Goal: Information Seeking & Learning: Learn about a topic

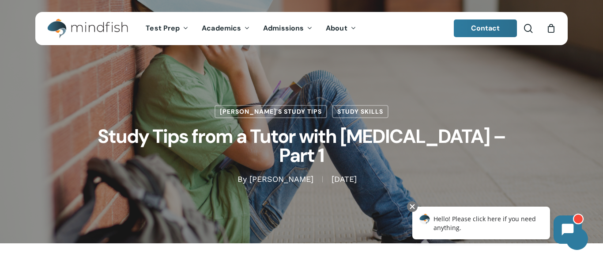
click at [275, 160] on h1 "Study Tips from a Tutor with [MEDICAL_DATA] – Part 1" at bounding box center [302, 146] width 442 height 56
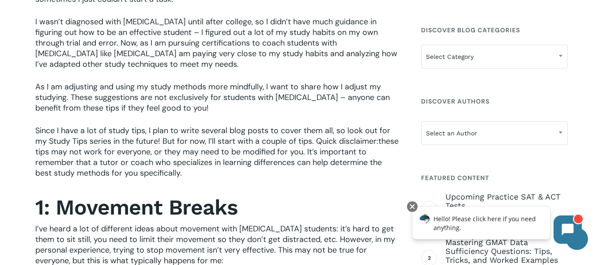
scroll to position [333, 0]
click at [429, 101] on h4 "Discover Authors" at bounding box center [494, 101] width 147 height 16
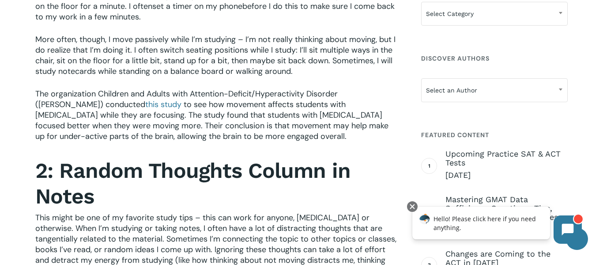
scroll to position [676, 0]
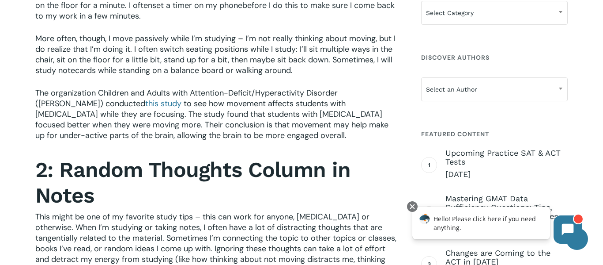
click at [65, 167] on strong "2: Random Thoughts Column in Notes" at bounding box center [192, 182] width 315 height 51
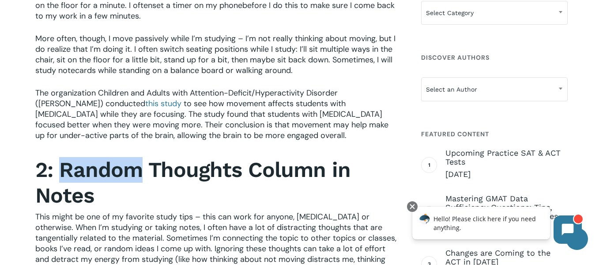
click at [106, 203] on h2 "2: Random Thoughts Column in Notes" at bounding box center [217, 182] width 365 height 51
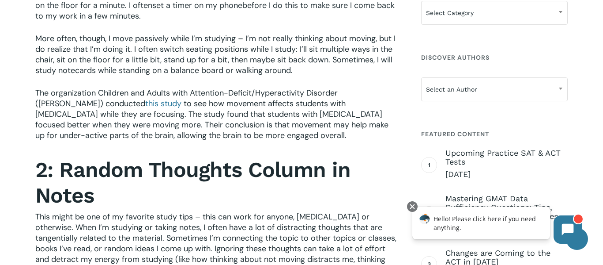
click at [106, 203] on h2 "2: Random Thoughts Column in Notes" at bounding box center [217, 182] width 365 height 51
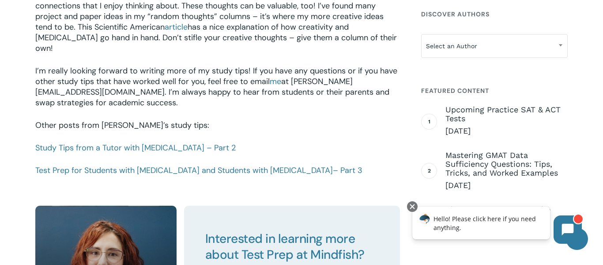
scroll to position [1276, 0]
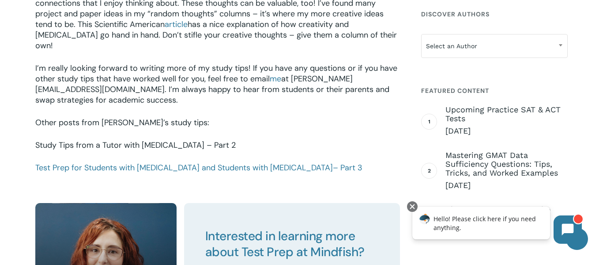
click at [60, 140] on link "Study Tips from a Tutor with [MEDICAL_DATA] – Part 2" at bounding box center [135, 145] width 201 height 11
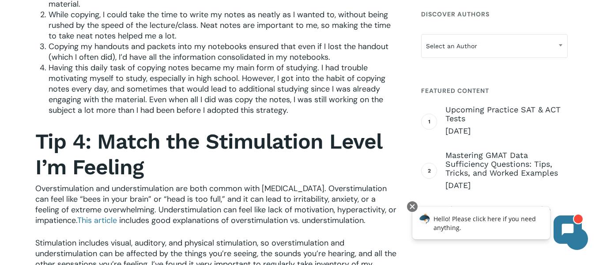
scroll to position [616, 0]
